Goal: Transaction & Acquisition: Purchase product/service

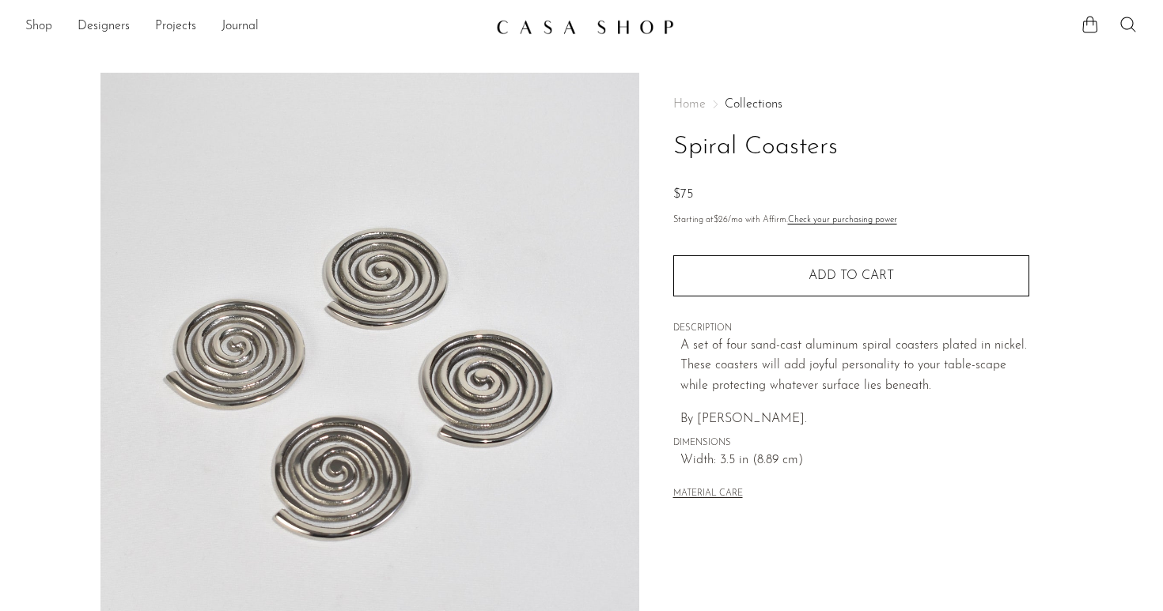
click at [45, 33] on link "Shop" at bounding box center [38, 27] width 27 height 21
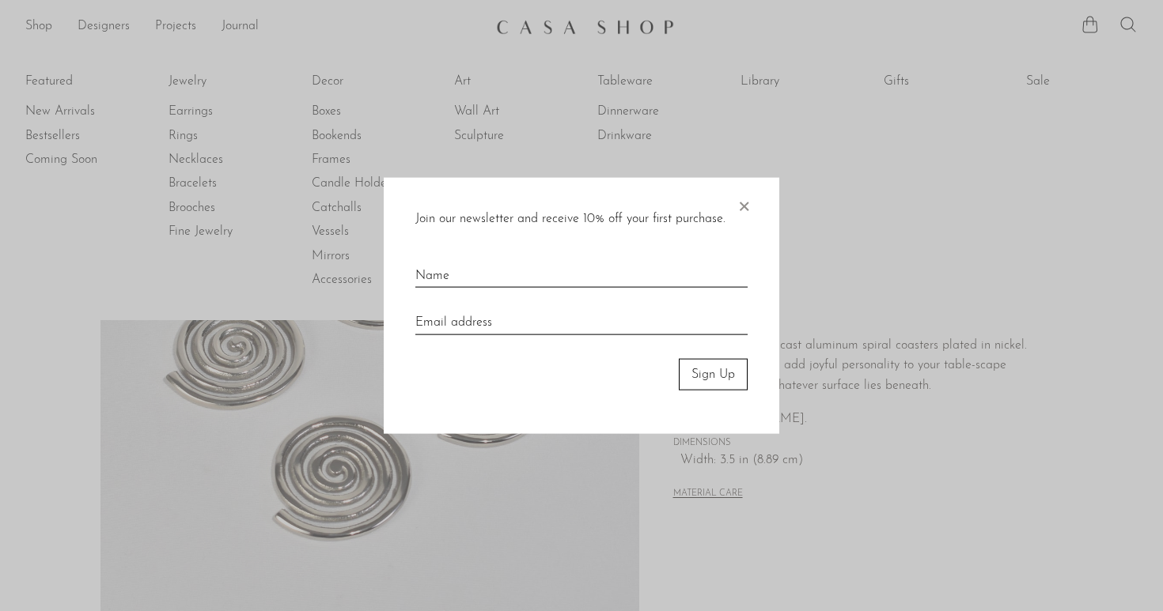
click at [335, 255] on div at bounding box center [581, 305] width 1163 height 611
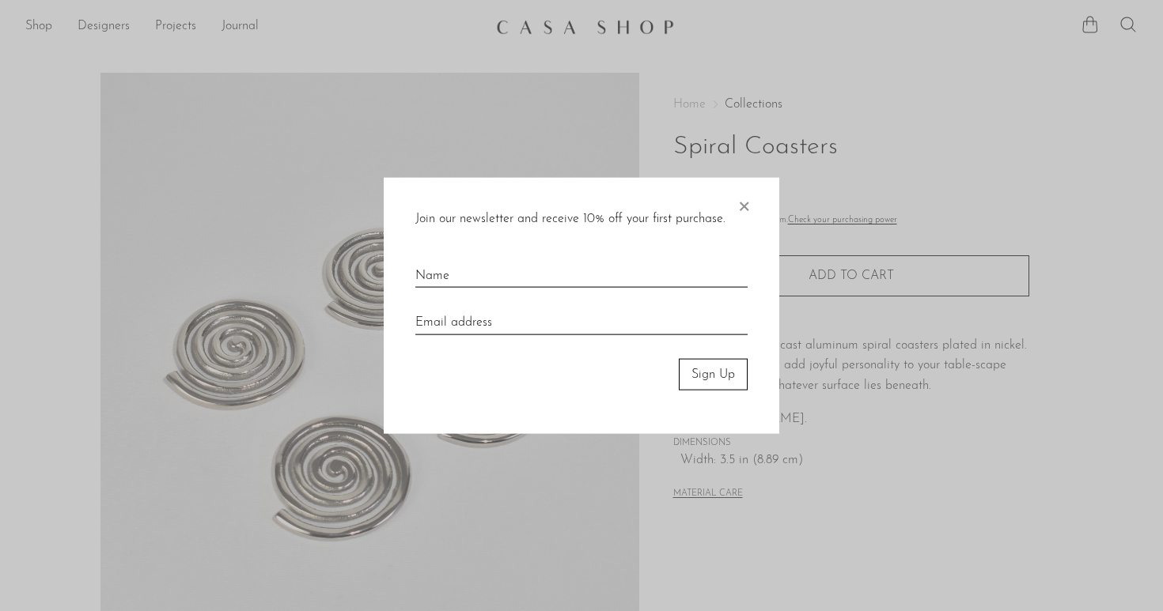
click at [34, 35] on div at bounding box center [581, 305] width 1163 height 611
click at [33, 17] on div at bounding box center [581, 305] width 1163 height 611
click at [746, 208] on span "×" at bounding box center [744, 202] width 16 height 51
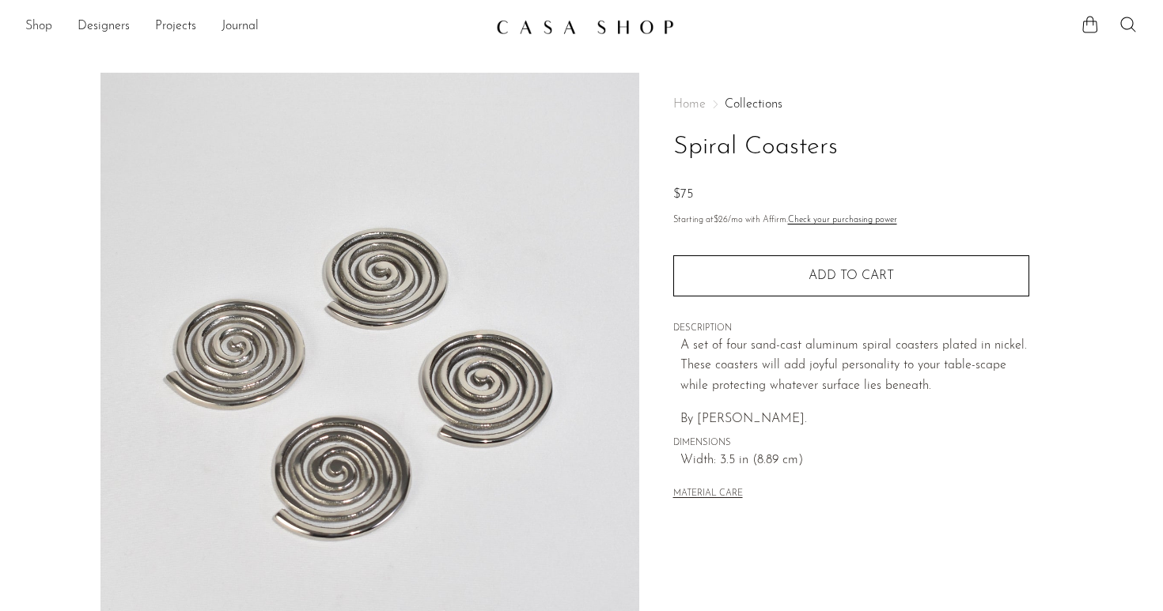
click at [37, 28] on link "Shop" at bounding box center [38, 27] width 27 height 21
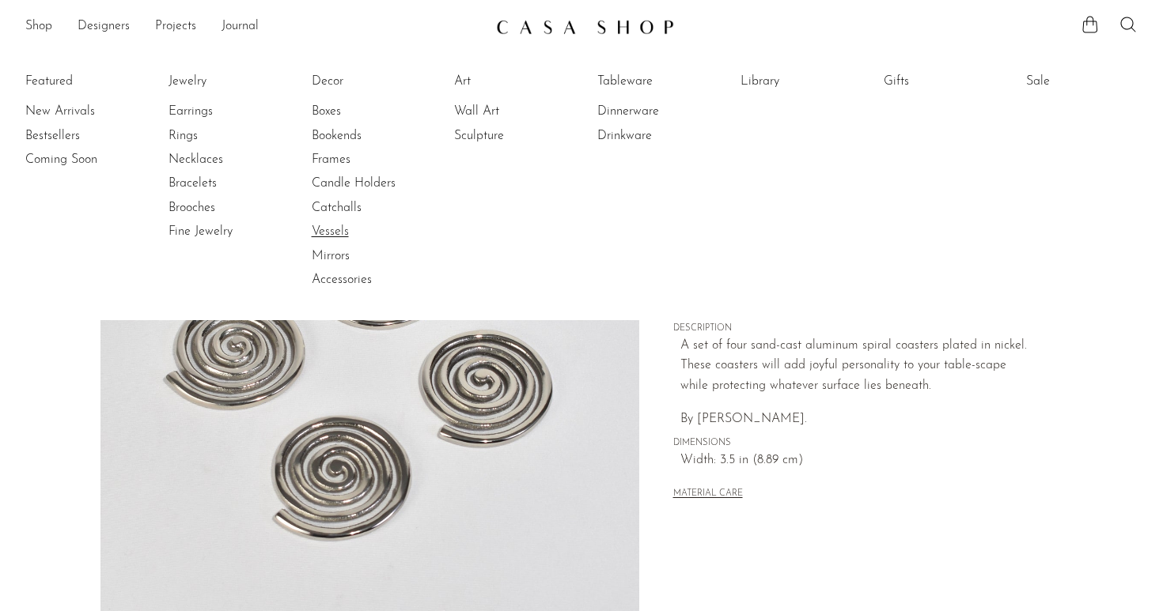
click at [332, 235] on link "Vessels" at bounding box center [371, 231] width 119 height 17
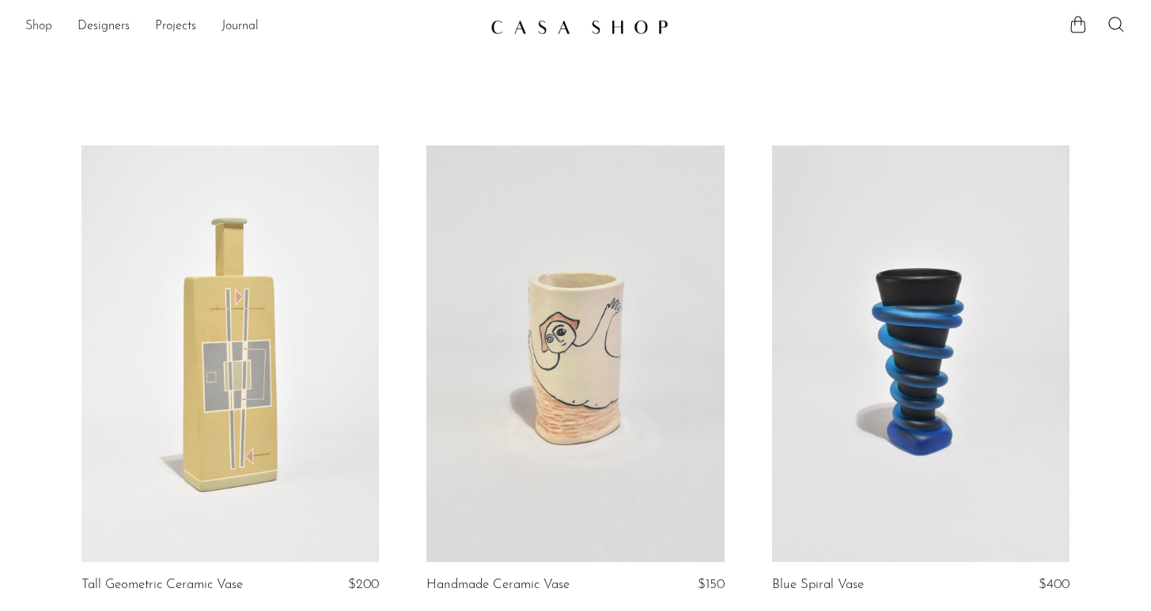
click at [37, 21] on link "Shop" at bounding box center [38, 27] width 27 height 21
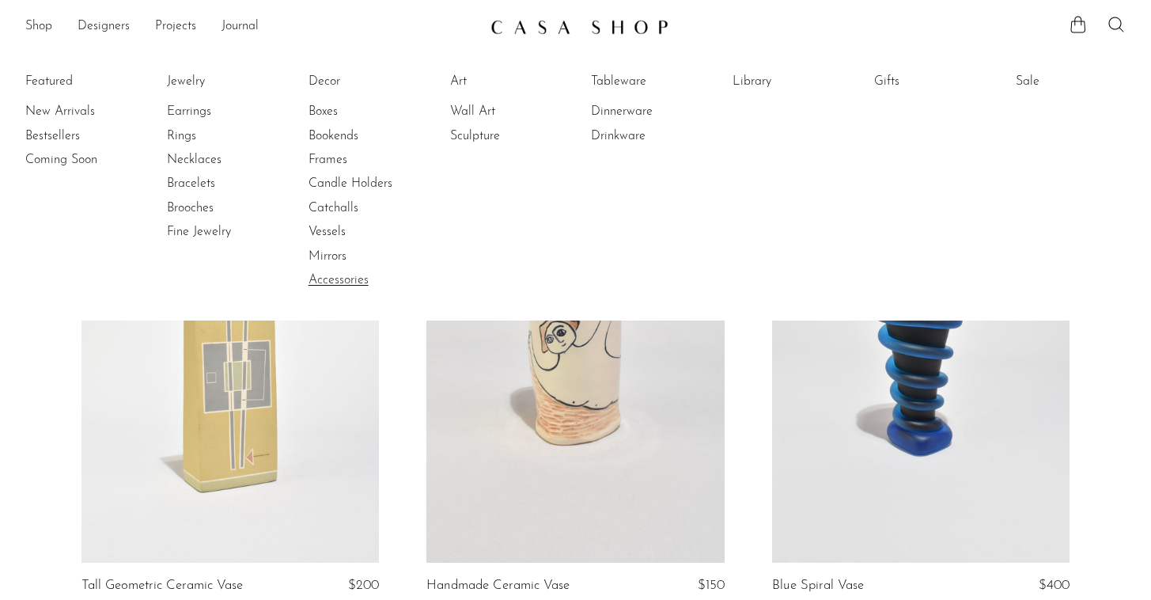
click at [338, 282] on link "Accessories" at bounding box center [367, 279] width 119 height 17
